Goal: Find specific page/section: Find specific page/section

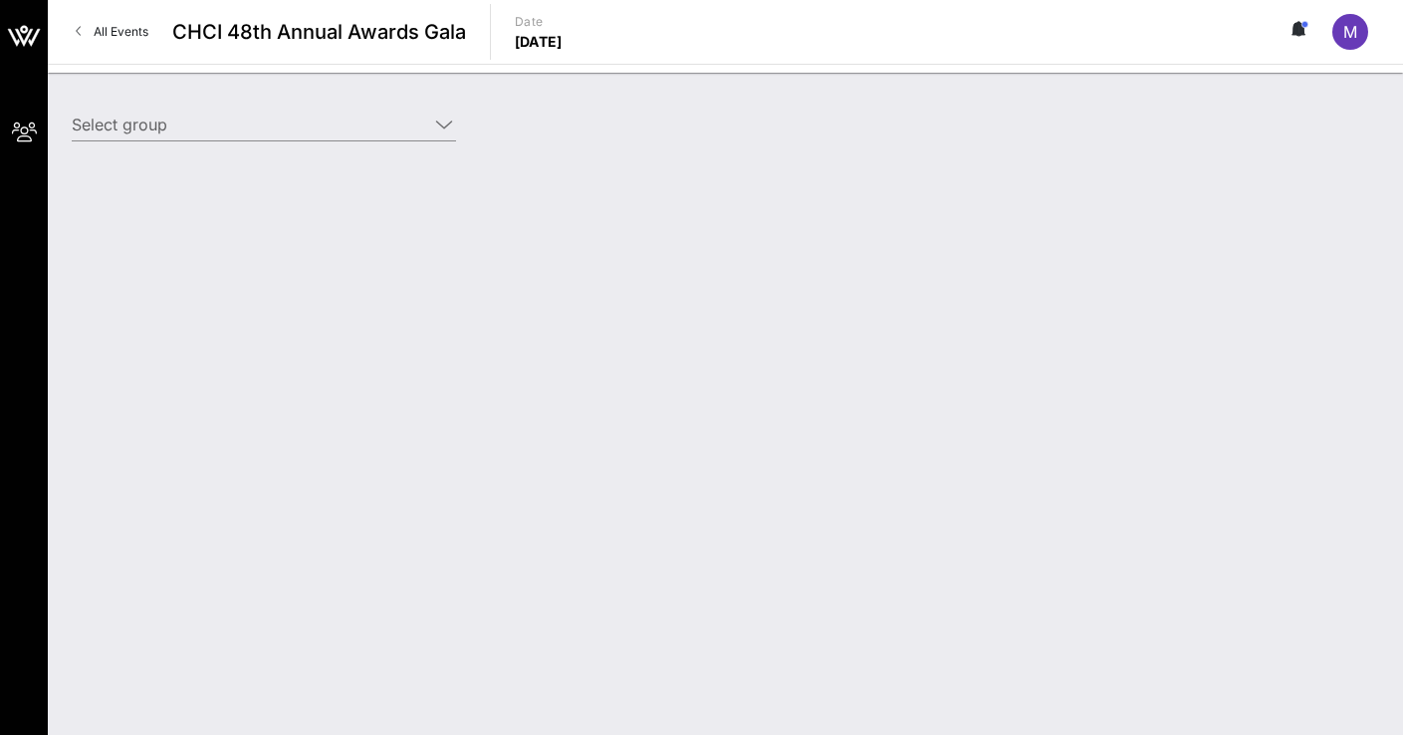
type input "Entravision (Entravision) [[PERSON_NAME], [EMAIL_ADDRESS][DOMAIN_NAME]]"
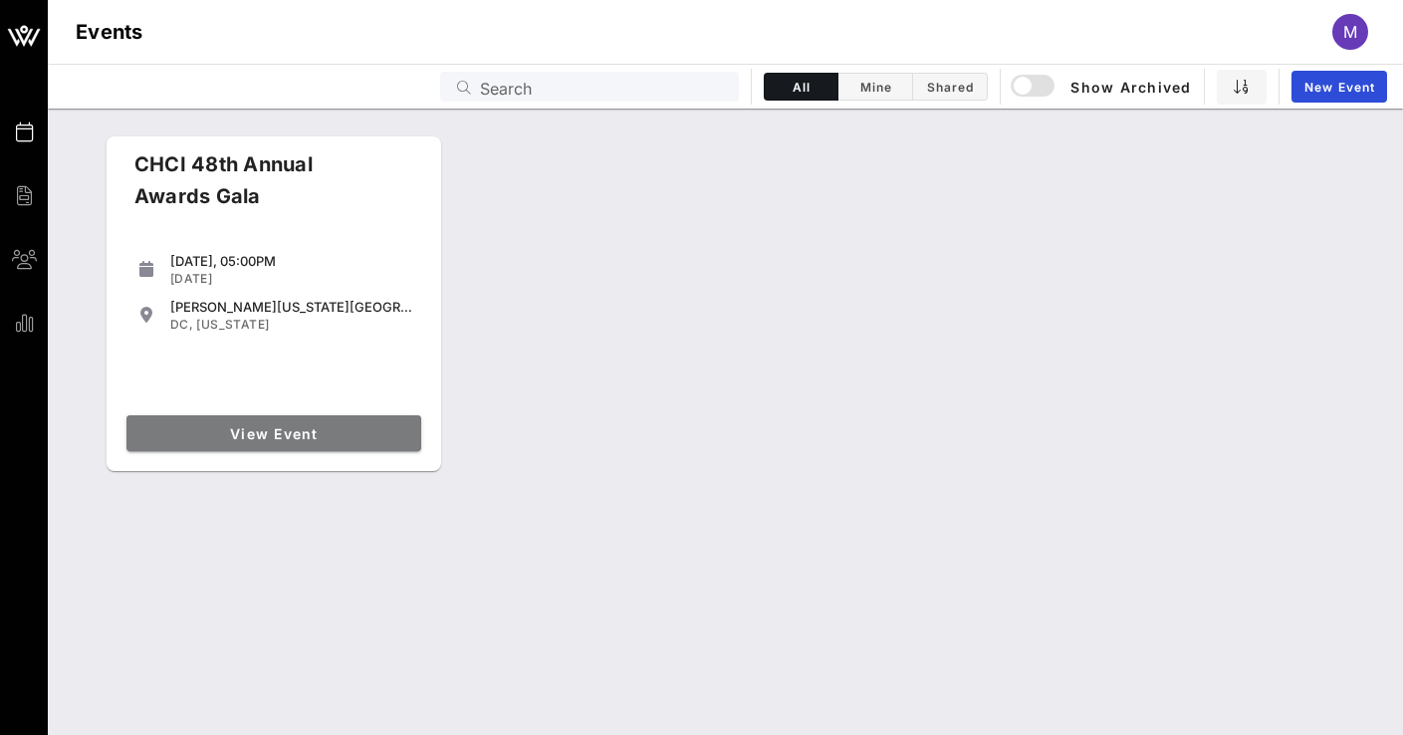
click at [256, 425] on span "View Event" at bounding box center [273, 433] width 279 height 17
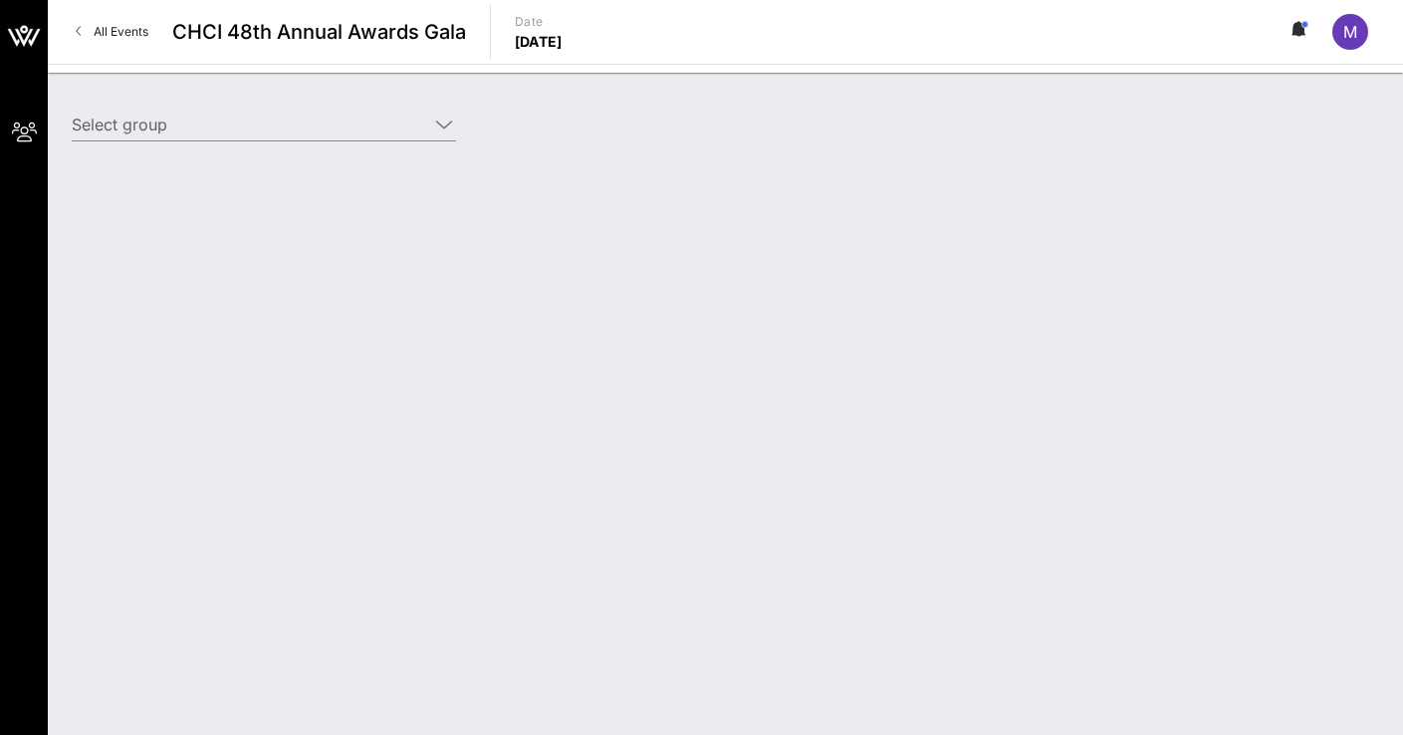
type input "Entravision (Entravision) [[PERSON_NAME], [EMAIL_ADDRESS][DOMAIN_NAME]]"
